Goal: Task Accomplishment & Management: Use online tool/utility

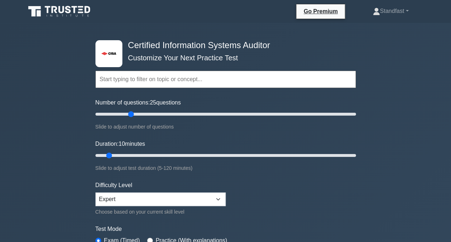
type input "30"
click at [129, 114] on input "Number of questions: 25 questions" at bounding box center [225, 114] width 260 height 9
type input "35"
click at [163, 155] on input "Duration: 35 minutes" at bounding box center [225, 155] width 260 height 9
click at [217, 197] on select "Beginner Intermediate Expert" at bounding box center [160, 199] width 130 height 14
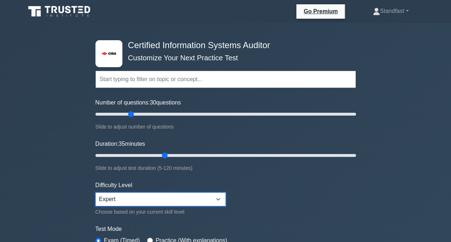
click at [95, 192] on select "Beginner Intermediate Expert" at bounding box center [160, 199] width 130 height 14
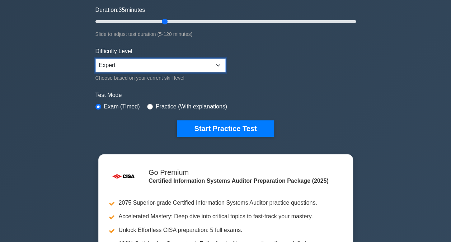
scroll to position [158, 0]
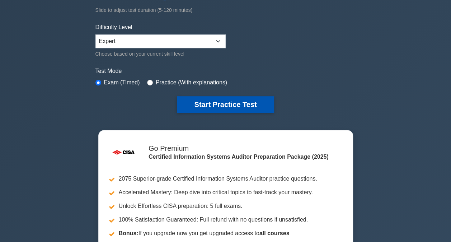
click at [217, 105] on button "Start Practice Test" at bounding box center [225, 104] width 97 height 17
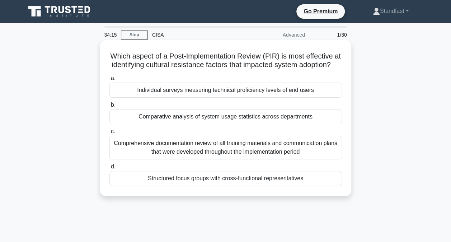
click at [227, 124] on div "Comparative analysis of system usage statistics across departments" at bounding box center [225, 116] width 232 height 15
click at [109, 107] on input "b. Comparative analysis of system usage statistics across departments" at bounding box center [109, 105] width 0 height 5
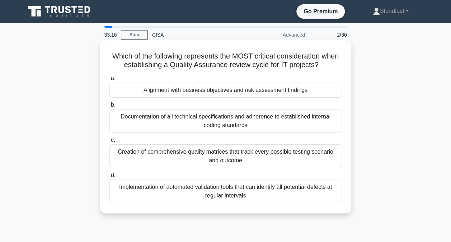
click at [240, 90] on div "Alignment with business objectives and risk assessment findings" at bounding box center [225, 90] width 232 height 15
click at [109, 81] on input "a. Alignment with business objectives and risk assessment findings" at bounding box center [109, 78] width 0 height 5
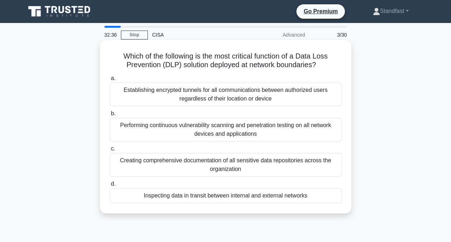
click at [242, 197] on div "Inspecting data in transit between internal and external networks" at bounding box center [225, 195] width 232 height 15
click at [109, 186] on input "d. Inspecting data in transit between internal and external networks" at bounding box center [109, 184] width 0 height 5
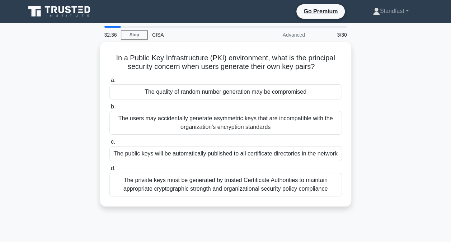
click at [242, 197] on div "In a Public Key Infrastructure (PKI) environment, what is the principal securit…" at bounding box center [225, 124] width 245 height 159
click at [402, 182] on div "In a Public Key Infrastructure (PKI) environment, what is the principal securit…" at bounding box center [225, 128] width 409 height 173
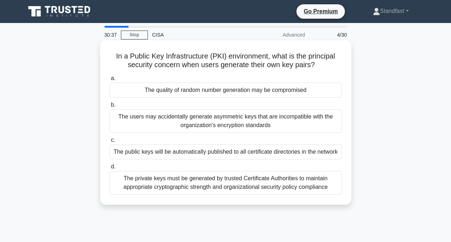
click at [261, 186] on div "The private keys must be generated by trusted Certificate Authorities to mainta…" at bounding box center [225, 183] width 232 height 24
click at [109, 169] on input "d. The private keys must be generated by trusted Certificate Authorities to mai…" at bounding box center [109, 166] width 0 height 5
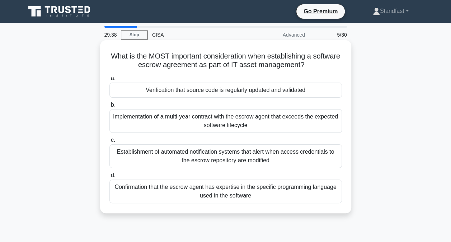
click at [243, 123] on div "Implementation of a multi-year contract with the escrow agent that exceeds the …" at bounding box center [225, 121] width 232 height 24
click at [109, 107] on input "b. Implementation of a multi-year contract with the escrow agent that exceeds t…" at bounding box center [109, 105] width 0 height 5
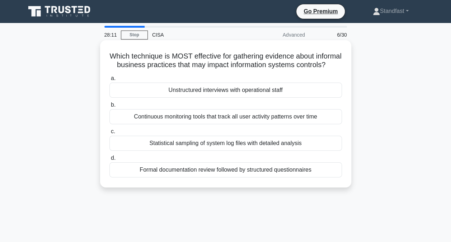
click at [235, 124] on div "Continuous monitoring tools that track all user activity patterns over time" at bounding box center [225, 116] width 232 height 15
click at [109, 107] on input "b. Continuous monitoring tools that track all user activity patterns over time" at bounding box center [109, 105] width 0 height 5
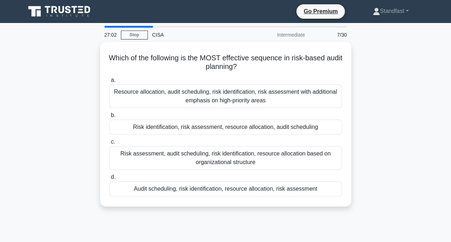
click at [235, 125] on div "Risk identification, risk assessment, resource allocation, audit scheduling" at bounding box center [225, 126] width 232 height 15
click at [109, 118] on input "b. Risk identification, risk assessment, resource allocation, audit scheduling" at bounding box center [109, 115] width 0 height 5
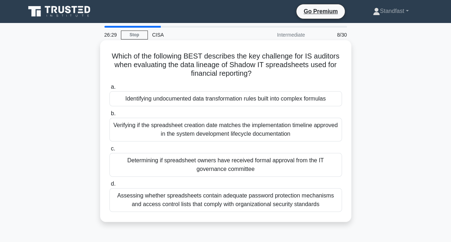
click at [235, 164] on div "Determining if spreadsheet owners have received formal approval from the IT gov…" at bounding box center [225, 165] width 232 height 24
click at [109, 151] on input "c. Determining if spreadsheet owners have received formal approval from the IT …" at bounding box center [109, 148] width 0 height 5
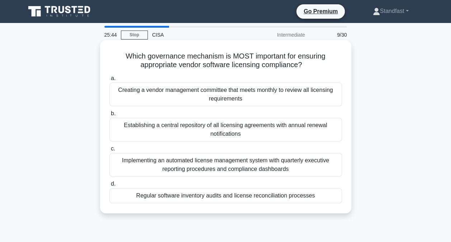
click at [244, 199] on div "Regular software inventory audits and license reconciliation processes" at bounding box center [225, 195] width 232 height 15
click at [109, 186] on input "d. Regular software inventory audits and license reconciliation processes" at bounding box center [109, 184] width 0 height 5
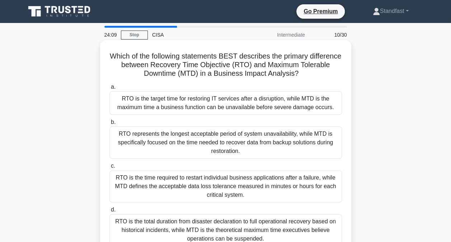
click at [274, 103] on div "RTO is the target time for restoring IT services after a disruption, while MTD …" at bounding box center [225, 103] width 232 height 24
click at [109, 89] on input "a. RTO is the target time for restoring IT services after a disruption, while M…" at bounding box center [109, 87] width 0 height 5
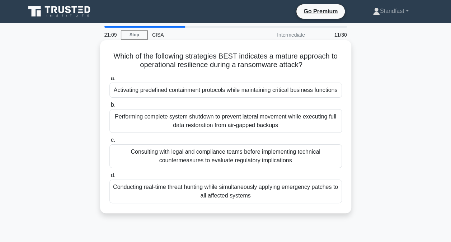
click at [270, 118] on div "Performing complete system shutdown to prevent lateral movement while executing…" at bounding box center [225, 121] width 232 height 24
click at [109, 107] on input "b. Performing complete system shutdown to prevent lateral movement while execut…" at bounding box center [109, 105] width 0 height 5
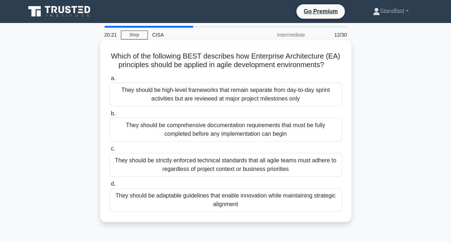
click at [232, 196] on div "They should be adaptable guidelines that enable innovation while maintaining st…" at bounding box center [225, 200] width 232 height 24
click at [109, 186] on input "d. They should be adaptable guidelines that enable innovation while maintaining…" at bounding box center [109, 184] width 0 height 5
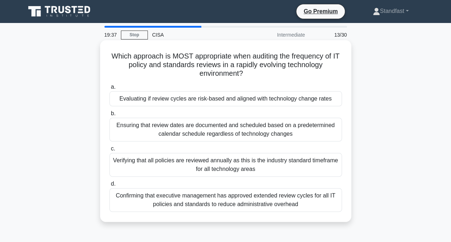
click at [208, 98] on div "Evaluating if review cycles are risk-based and aligned with technology change r…" at bounding box center [225, 98] width 232 height 15
click at [109, 89] on input "a. Evaluating if review cycles are risk-based and aligned with technology chang…" at bounding box center [109, 87] width 0 height 5
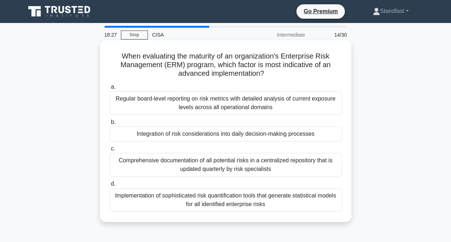
click at [250, 135] on div "Integration of risk considerations into daily decision-making processes" at bounding box center [225, 133] width 232 height 15
click at [109, 124] on input "b. Integration of risk considerations into daily decision-making processes" at bounding box center [109, 122] width 0 height 5
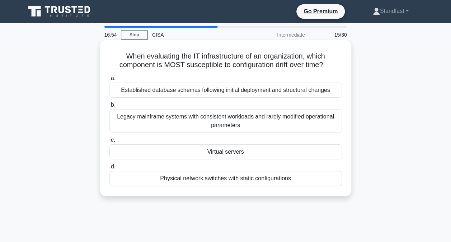
click at [227, 177] on div "Physical network switches with static configurations" at bounding box center [225, 178] width 232 height 15
click at [109, 169] on input "d. Physical network switches with static configurations" at bounding box center [109, 166] width 0 height 5
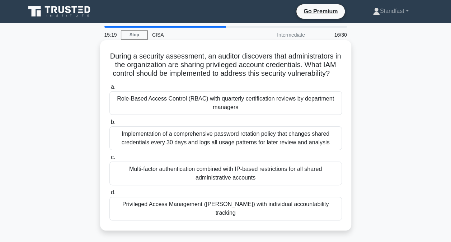
click at [221, 217] on div "Privileged Access Management ([PERSON_NAME]) with individual accountability tra…" at bounding box center [225, 209] width 232 height 24
click at [109, 195] on input "d. Privileged Access Management ([PERSON_NAME]) with individual accountability …" at bounding box center [109, 192] width 0 height 5
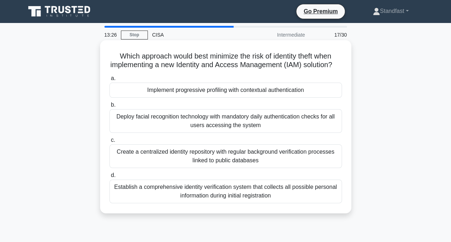
click at [228, 199] on div "Establish a comprehensive identity verification system that collects all possib…" at bounding box center [225, 191] width 232 height 24
click at [109, 178] on input "d. Establish a comprehensive identity verification system that collects all pos…" at bounding box center [109, 175] width 0 height 5
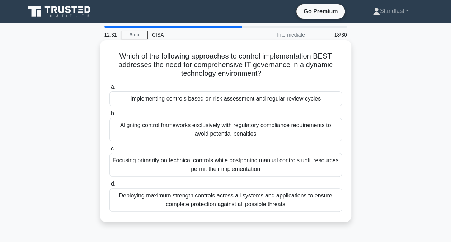
click at [256, 103] on div "Implementing controls based on risk assessment and regular review cycles" at bounding box center [225, 98] width 232 height 15
click at [109, 89] on input "a. Implementing controls based on risk assessment and regular review cycles" at bounding box center [109, 87] width 0 height 5
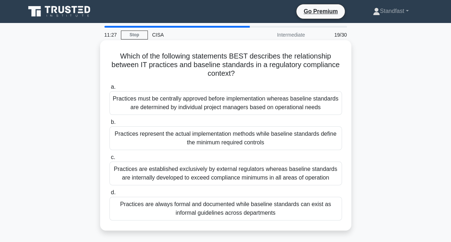
click at [238, 135] on div "Practices represent the actual implementation methods while baseline standards …" at bounding box center [225, 138] width 232 height 24
click at [109, 124] on input "b. Practices represent the actual implementation methods while baseline standar…" at bounding box center [109, 122] width 0 height 5
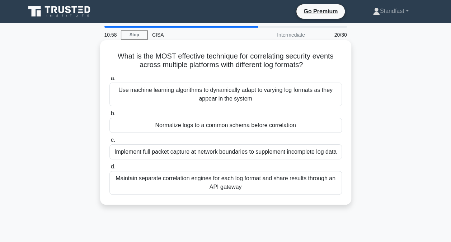
click at [236, 124] on div "Normalize logs to a common schema before correlation" at bounding box center [225, 125] width 232 height 15
click at [109, 116] on input "b. Normalize logs to a common schema before correlation" at bounding box center [109, 113] width 0 height 5
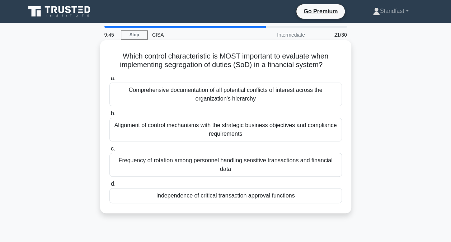
click at [240, 188] on div "Independence of critical transaction approval functions" at bounding box center [225, 195] width 232 height 15
click at [109, 186] on input "d. Independence of critical transaction approval functions" at bounding box center [109, 184] width 0 height 5
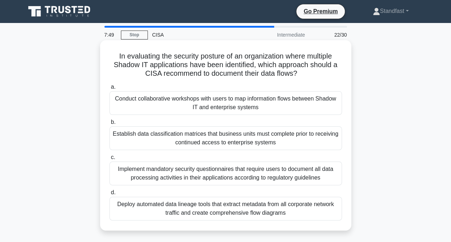
click at [235, 206] on div "Deploy automated data lineage tools that extract metadata from all corporate ne…" at bounding box center [225, 209] width 232 height 24
click at [109, 195] on input "d. Deploy automated data lineage tools that extract metadata from all corporate…" at bounding box center [109, 192] width 0 height 5
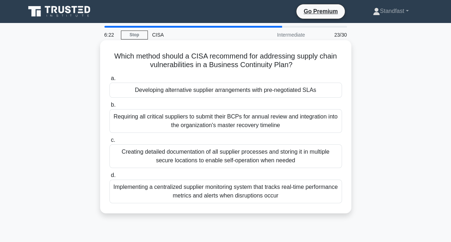
click at [224, 92] on div "Developing alternative supplier arrangements with pre-negotiated SLAs" at bounding box center [225, 90] width 232 height 15
click at [109, 81] on input "a. Developing alternative supplier arrangements with pre-negotiated SLAs" at bounding box center [109, 78] width 0 height 5
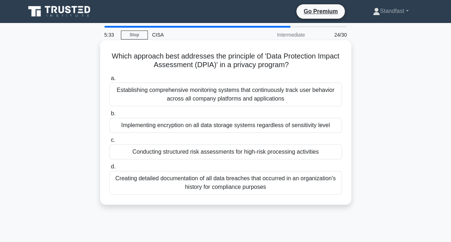
click at [238, 182] on div "Creating detailed documentation of all data breaches that occurred in an organi…" at bounding box center [225, 183] width 232 height 24
click at [109, 169] on input "d. Creating detailed documentation of all data breaches that occurred in an org…" at bounding box center [109, 166] width 0 height 5
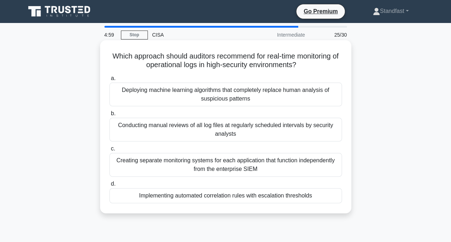
click at [232, 197] on div "Implementing automated correlation rules with escalation thresholds" at bounding box center [225, 195] width 232 height 15
click at [109, 186] on input "d. Implementing automated correlation rules with escalation thresholds" at bounding box center [109, 184] width 0 height 5
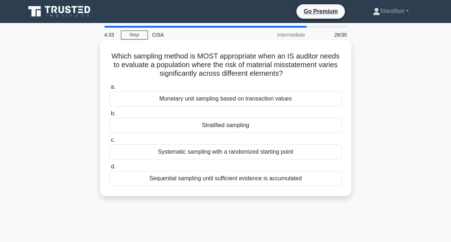
click at [222, 128] on div "Stratified sampling" at bounding box center [225, 125] width 232 height 15
click at [109, 116] on input "b. Stratified sampling" at bounding box center [109, 113] width 0 height 5
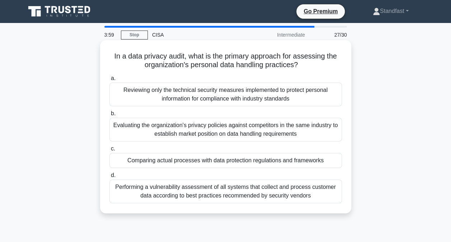
click at [221, 160] on div "Comparing actual processes with data protection regulations and frameworks" at bounding box center [225, 160] width 232 height 15
click at [109, 151] on input "c. Comparing actual processes with data protection regulations and frameworks" at bounding box center [109, 148] width 0 height 5
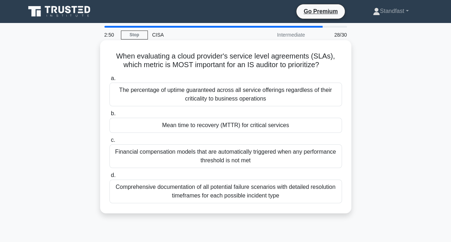
click at [218, 128] on div "Mean time to recovery (MTTR) for critical services" at bounding box center [225, 125] width 232 height 15
click at [109, 116] on input "b. Mean time to recovery (MTTR) for critical services" at bounding box center [109, 113] width 0 height 5
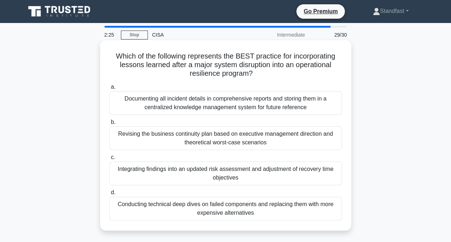
click at [205, 103] on div "Documenting all incident details in comprehensive reports and storing them in a…" at bounding box center [225, 103] width 232 height 24
click at [109, 89] on input "a. Documenting all incident details in comprehensive reports and storing them i…" at bounding box center [109, 87] width 0 height 5
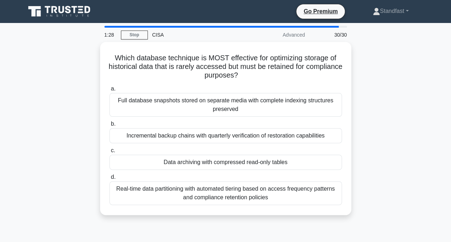
click at [205, 103] on div "Full database snapshots stored on separate media with complete indexing structu…" at bounding box center [225, 105] width 232 height 24
click at [109, 91] on input "a. Full database snapshots stored on separate media with complete indexing stru…" at bounding box center [109, 88] width 0 height 5
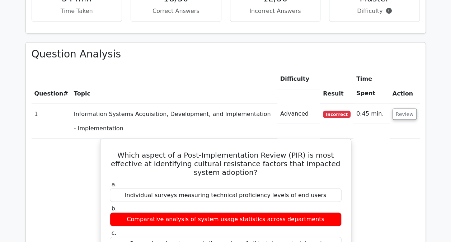
scroll to position [617, 0]
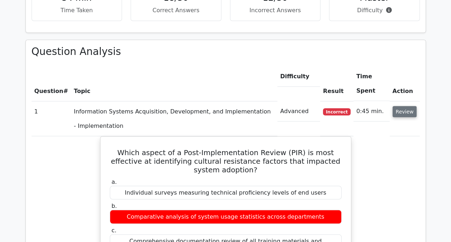
click at [397, 106] on button "Review" at bounding box center [404, 111] width 24 height 11
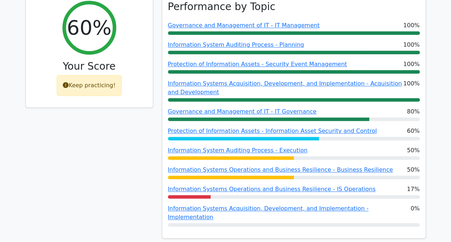
scroll to position [301, 0]
